Goal: Navigation & Orientation: Find specific page/section

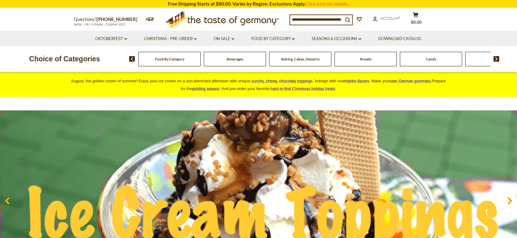
click at [176, 60] on span "Food By Category" at bounding box center [169, 59] width 29 height 5
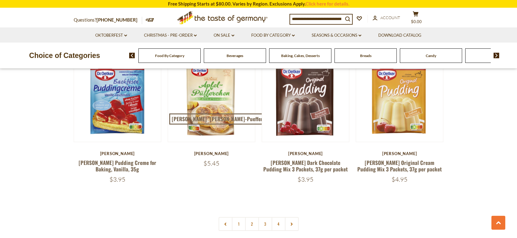
scroll to position [1357, 0]
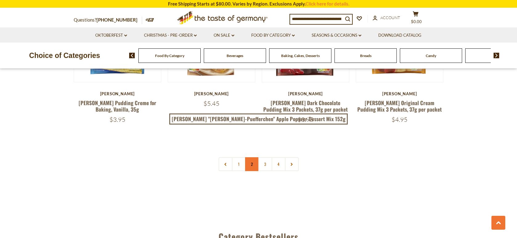
click at [253, 157] on link "2" at bounding box center [252, 164] width 14 height 14
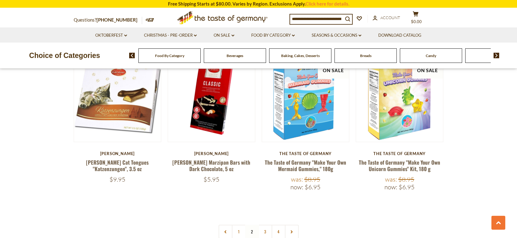
scroll to position [1346, 0]
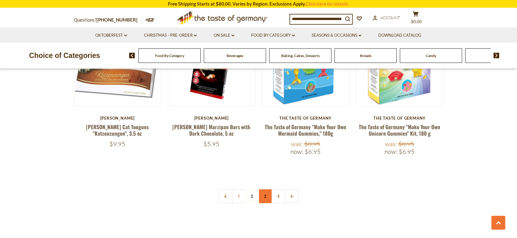
click at [264, 189] on link "3" at bounding box center [265, 196] width 14 height 14
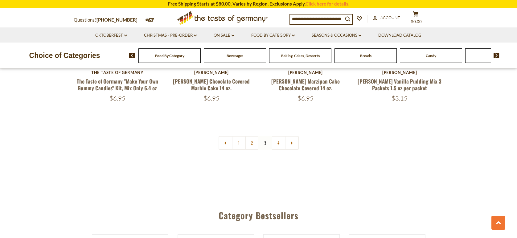
scroll to position [1376, 0]
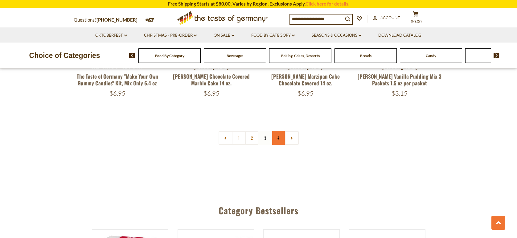
click at [280, 131] on link "4" at bounding box center [279, 138] width 14 height 14
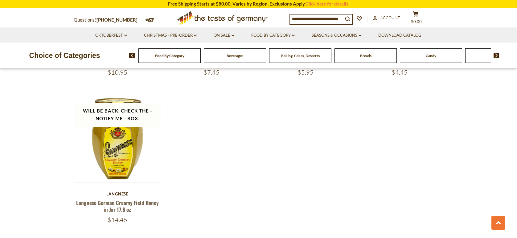
scroll to position [883, 0]
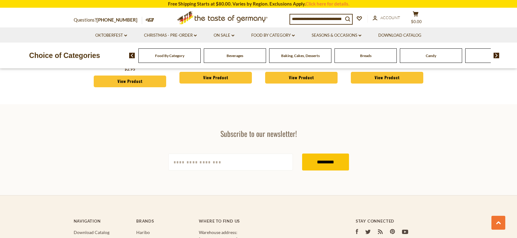
scroll to position [894, 0]
